Goal: Task Accomplishment & Management: Complete application form

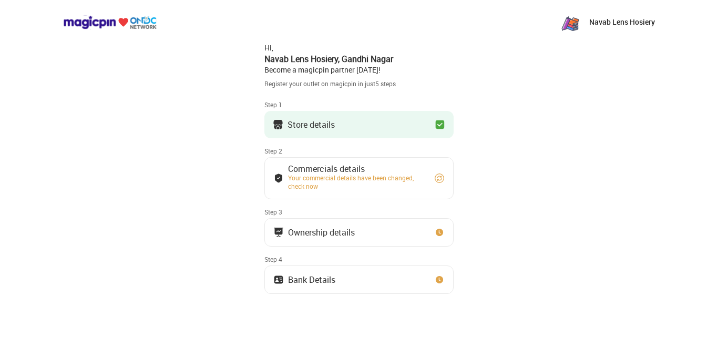
click at [307, 122] on div "Store details" at bounding box center [310, 124] width 47 height 5
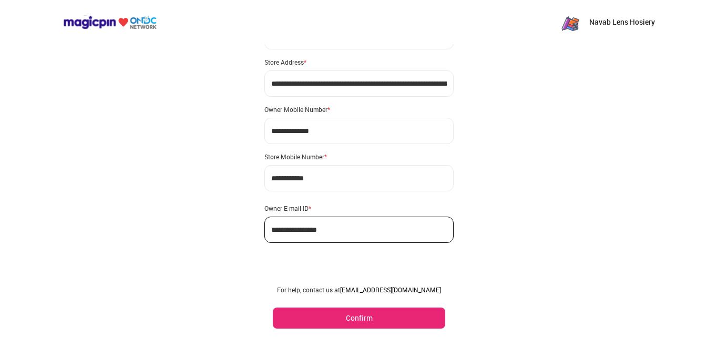
scroll to position [62, 0]
click at [376, 314] on button "Confirm" at bounding box center [359, 317] width 172 height 21
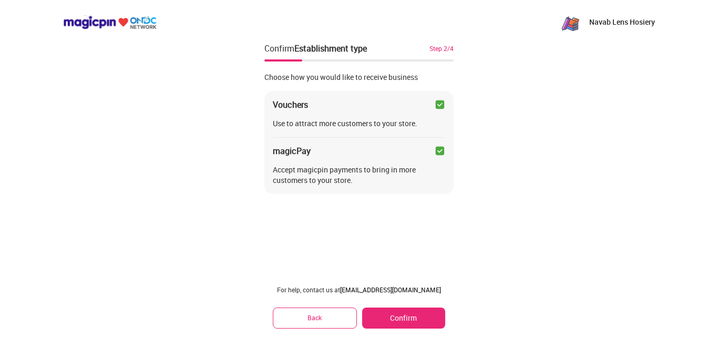
scroll to position [0, 0]
click at [428, 314] on button "Confirm" at bounding box center [403, 317] width 83 height 21
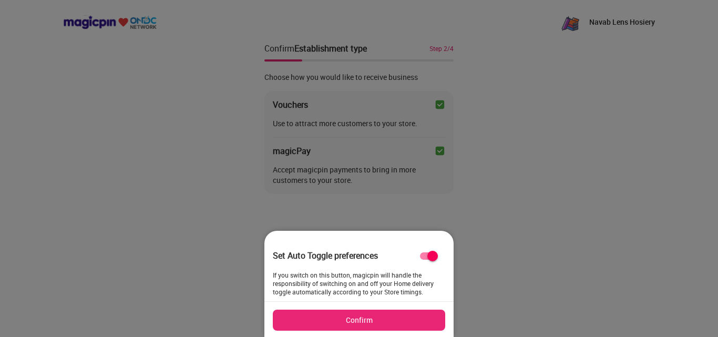
click at [396, 313] on button "Confirm" at bounding box center [359, 319] width 172 height 21
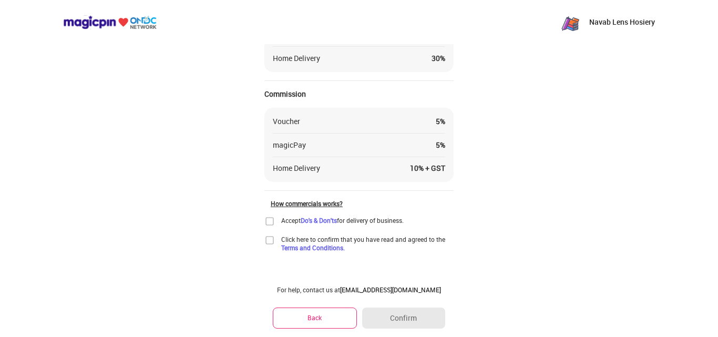
scroll to position [105, 0]
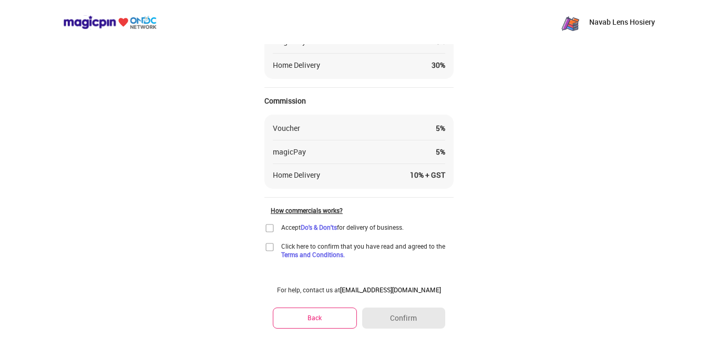
click at [271, 244] on img at bounding box center [269, 247] width 11 height 11
click at [270, 227] on img at bounding box center [269, 228] width 11 height 11
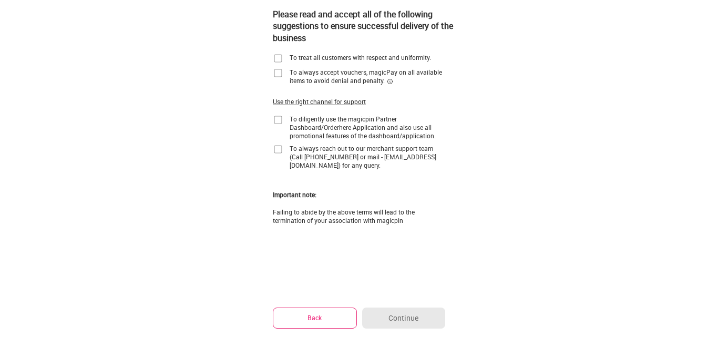
scroll to position [85, 0]
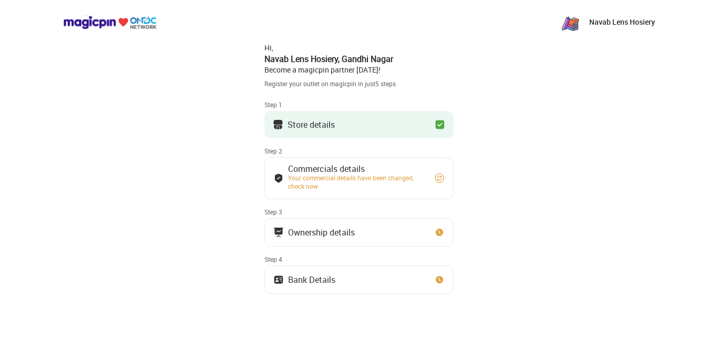
click at [439, 127] on img at bounding box center [439, 124] width 11 height 11
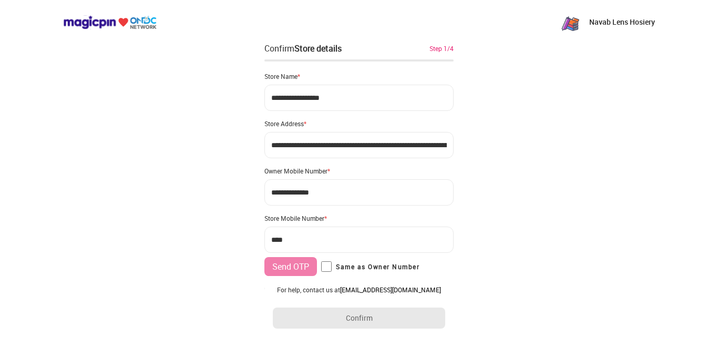
type input "**********"
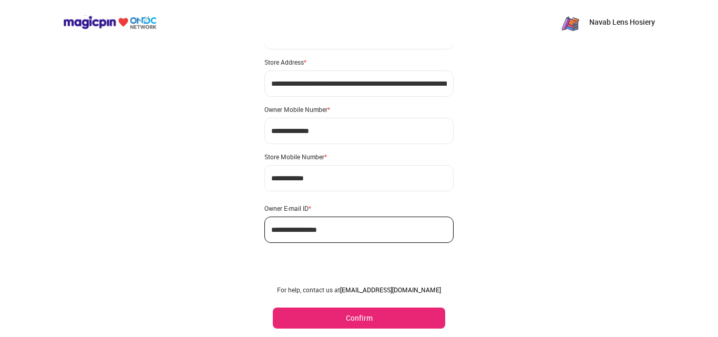
scroll to position [62, 0]
click at [380, 322] on button "Confirm" at bounding box center [359, 317] width 172 height 21
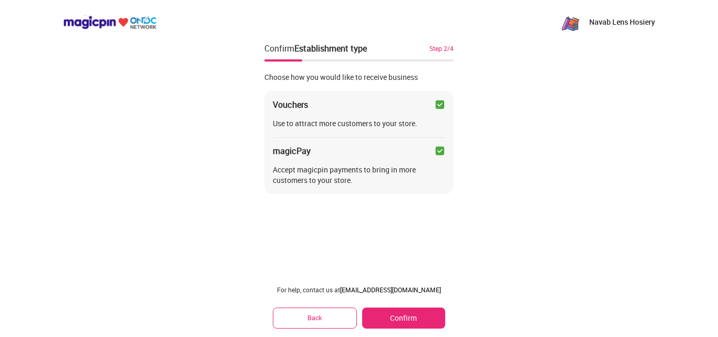
scroll to position [0, 0]
click at [404, 319] on button "Confirm" at bounding box center [403, 317] width 83 height 21
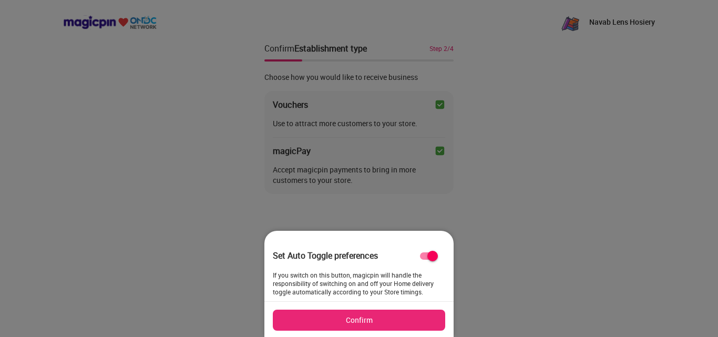
click at [404, 319] on button "Confirm" at bounding box center [359, 319] width 172 height 21
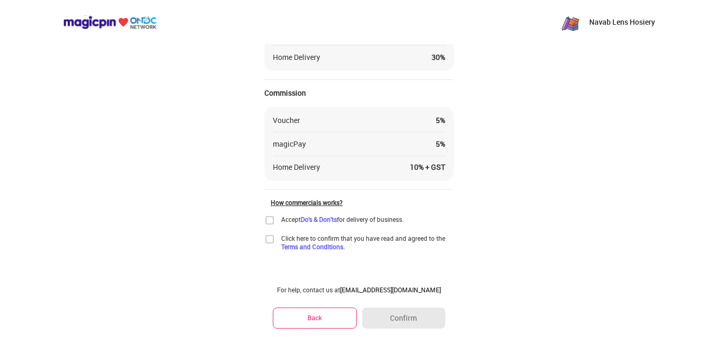
scroll to position [121, 0]
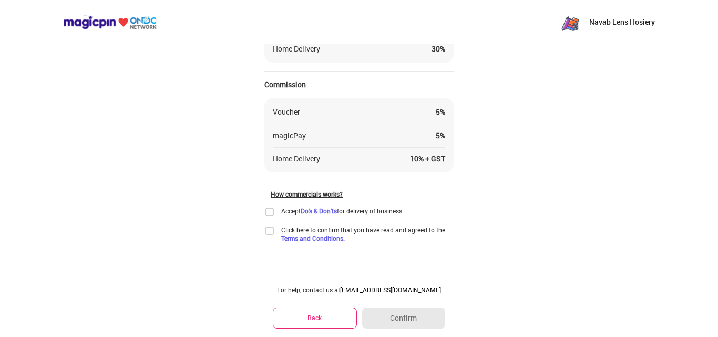
click at [272, 210] on img at bounding box center [269, 211] width 11 height 11
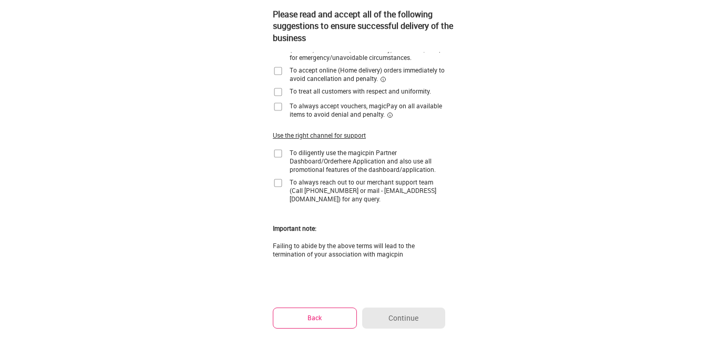
scroll to position [0, 0]
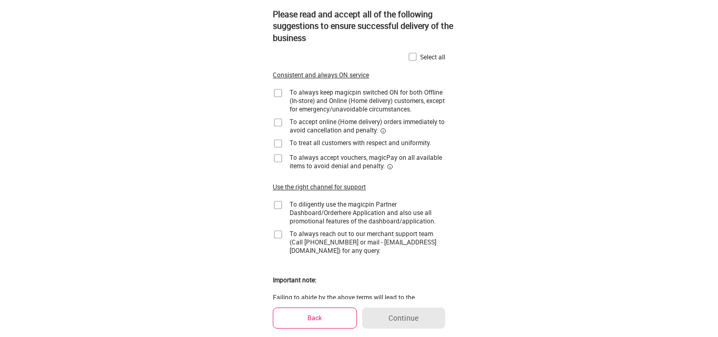
click at [411, 56] on img at bounding box center [412, 56] width 11 height 11
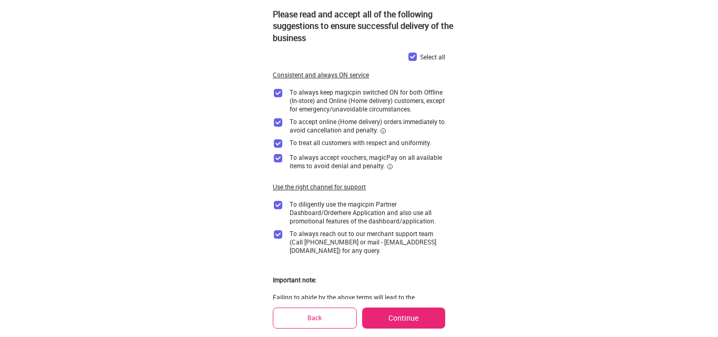
click at [415, 318] on button "Continue" at bounding box center [403, 317] width 83 height 21
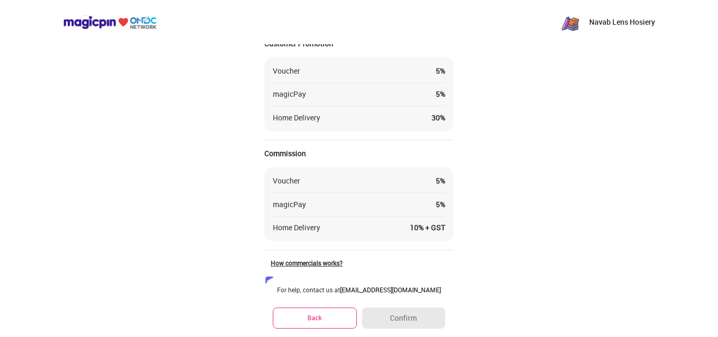
scroll to position [121, 0]
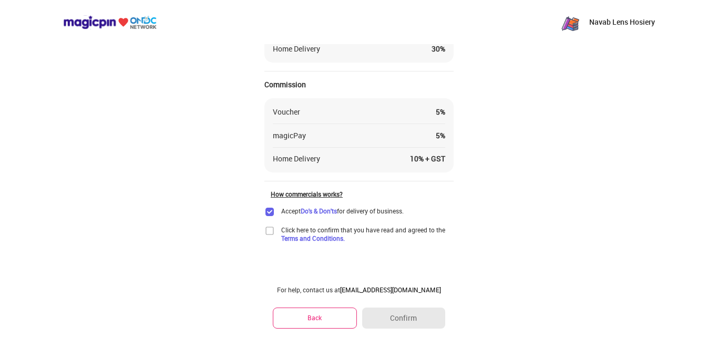
click at [271, 231] on img at bounding box center [269, 230] width 11 height 11
click at [427, 324] on button "Confirm" at bounding box center [403, 317] width 83 height 21
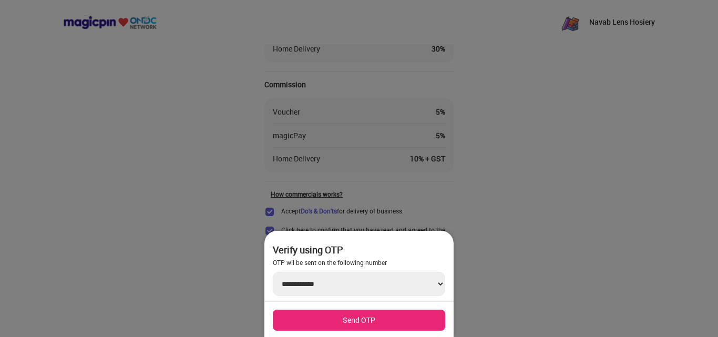
click at [490, 118] on div at bounding box center [359, 168] width 718 height 337
